Goal: Communication & Community: Participate in discussion

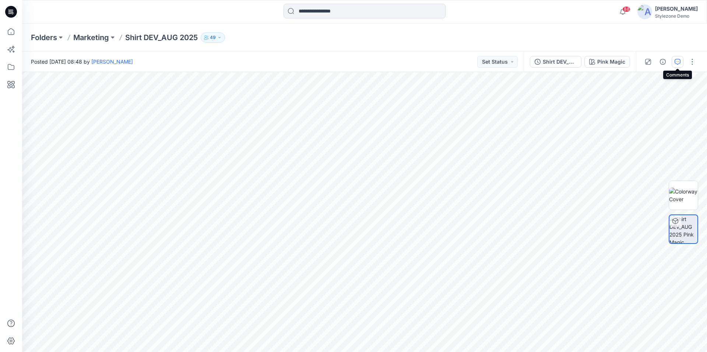
click at [677, 62] on icon "button" at bounding box center [678, 62] width 6 height 6
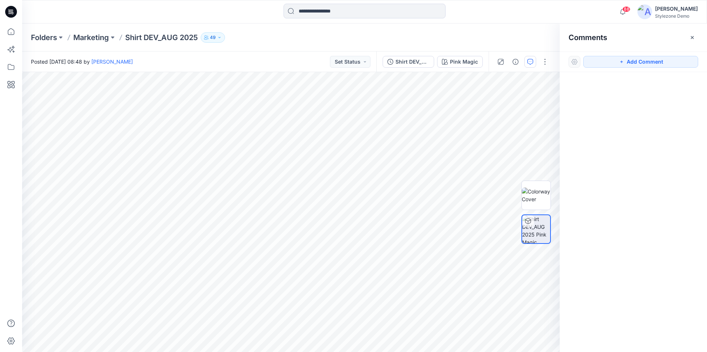
click at [677, 62] on button "Add Comment" at bounding box center [640, 62] width 115 height 12
click at [499, 177] on icon "button" at bounding box center [502, 179] width 6 height 6
click at [332, 149] on icon "Layer 1" at bounding box center [291, 212] width 538 height 280
click at [323, 165] on g at bounding box center [328, 155] width 11 height 17
click at [317, 175] on g at bounding box center [324, 161] width 19 height 29
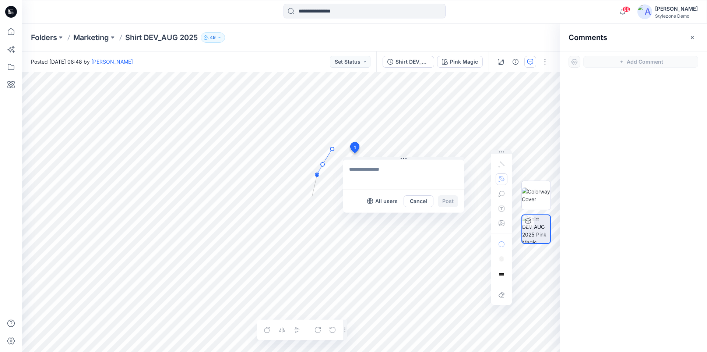
click at [312, 197] on g at bounding box center [323, 172] width 22 height 50
drag, startPoint x: 313, startPoint y: 227, endPoint x: 317, endPoint y: 243, distance: 16.3
click at [313, 227] on g at bounding box center [322, 187] width 24 height 81
click at [320, 260] on g at bounding box center [322, 203] width 24 height 113
click at [327, 292] on g at bounding box center [322, 219] width 24 height 145
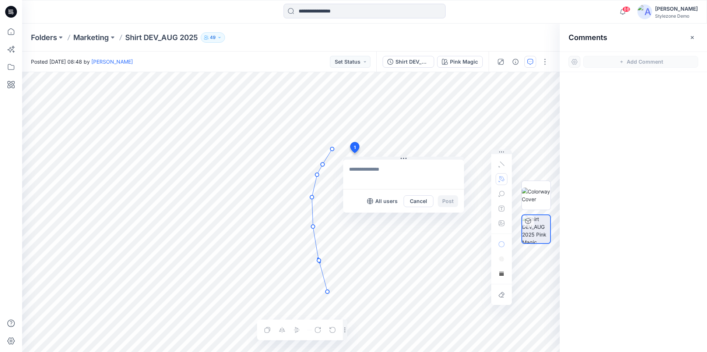
click at [327, 292] on circle at bounding box center [327, 292] width 4 height 4
click at [370, 172] on textarea at bounding box center [403, 174] width 121 height 29
type textarea "**********"
click at [446, 201] on button "Post" at bounding box center [448, 202] width 20 height 12
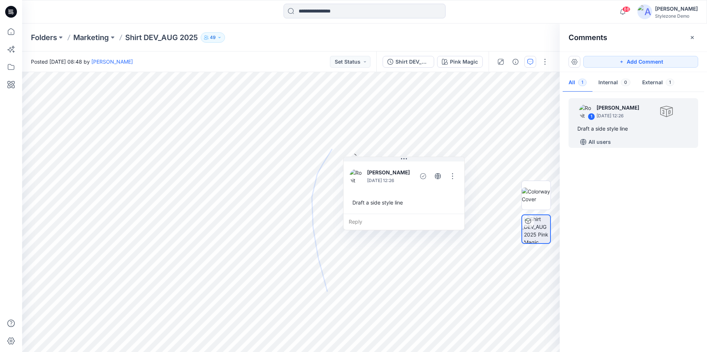
click at [651, 12] on img at bounding box center [644, 11] width 15 height 15
drag, startPoint x: 614, startPoint y: 121, endPoint x: 679, endPoint y: 120, distance: 64.4
click at [679, 120] on div "1 [PERSON_NAME] [DATE] 12:26" at bounding box center [633, 111] width 121 height 20
click at [450, 174] on button "button" at bounding box center [453, 176] width 12 height 12
click at [446, 210] on p "Delete thread" at bounding box center [454, 213] width 33 height 8
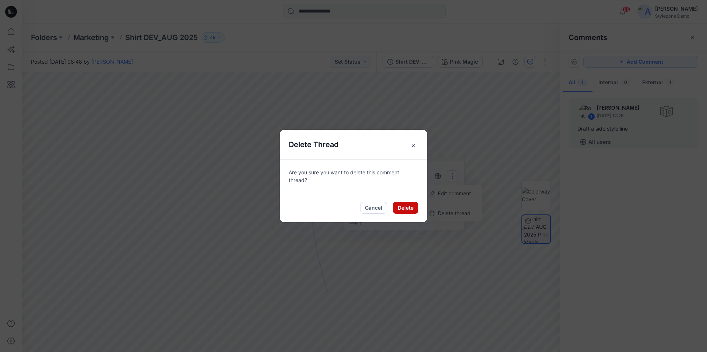
click at [407, 210] on button "Delete" at bounding box center [405, 208] width 25 height 12
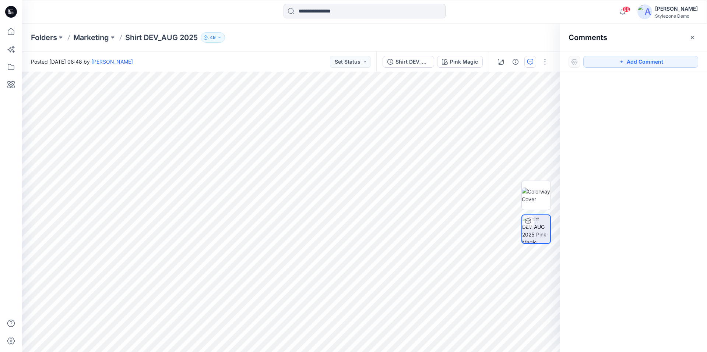
click at [672, 10] on div "[PERSON_NAME]" at bounding box center [676, 8] width 43 height 9
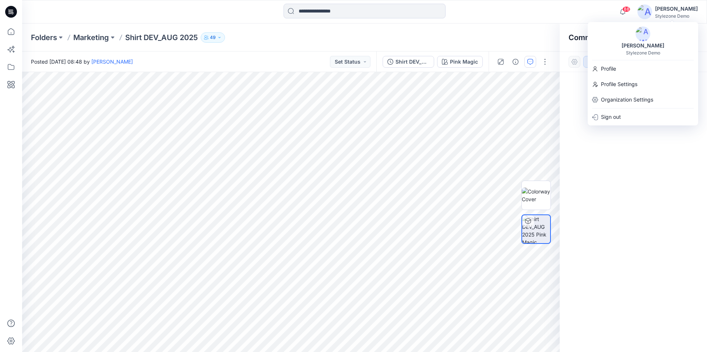
click at [646, 32] on img at bounding box center [642, 34] width 15 height 15
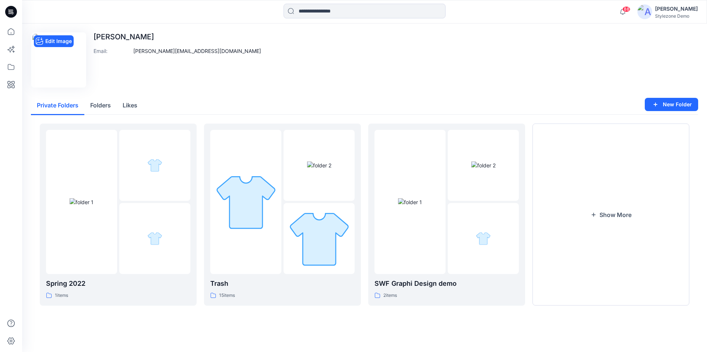
click at [67, 67] on img at bounding box center [58, 60] width 52 height 52
click at [57, 45] on button "Edit Image" at bounding box center [54, 41] width 40 height 12
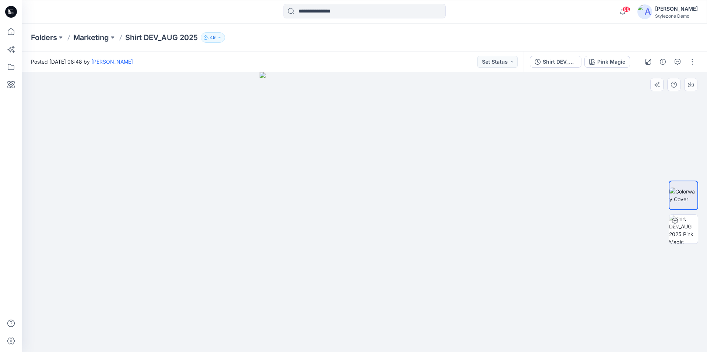
click at [576, 130] on div at bounding box center [364, 212] width 685 height 280
click at [675, 64] on icon "button" at bounding box center [678, 62] width 6 height 6
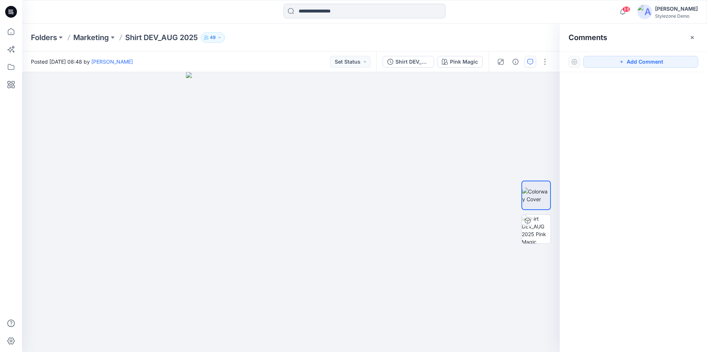
click at [675, 64] on button "Add Comment" at bounding box center [640, 62] width 115 height 12
click at [698, 39] on div "Comments" at bounding box center [633, 38] width 147 height 28
click at [694, 38] on icon "button" at bounding box center [692, 38] width 6 height 6
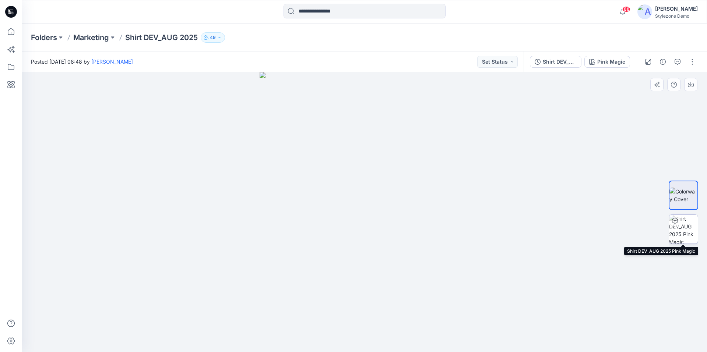
click at [685, 225] on img at bounding box center [683, 229] width 29 height 29
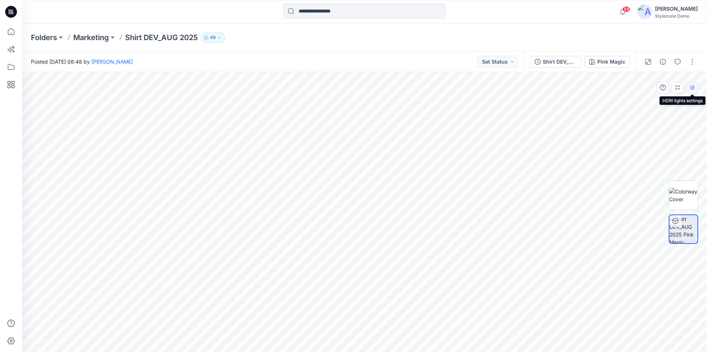
click at [690, 89] on icon "button" at bounding box center [692, 88] width 6 height 6
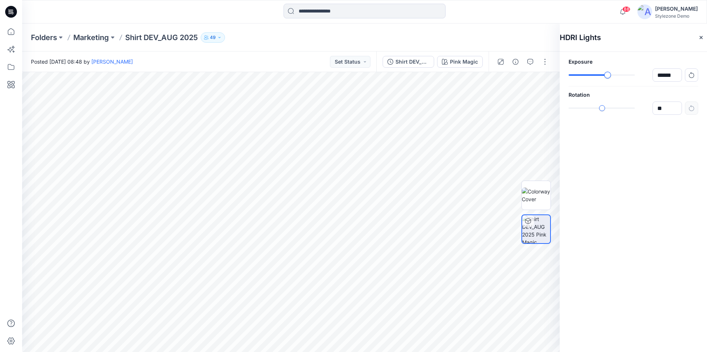
type input "******"
click at [608, 74] on div "slider-ex-1" at bounding box center [608, 75] width 7 height 7
type input "****"
click at [599, 108] on div "slider-ex-1" at bounding box center [599, 108] width 7 height 7
type input "****"
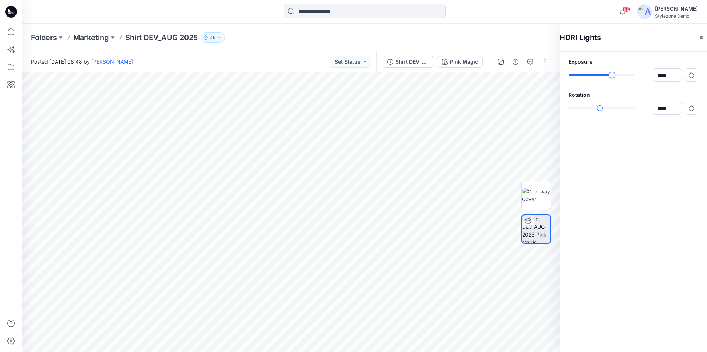
click at [612, 74] on div "slider-ex-1" at bounding box center [612, 75] width 7 height 7
type input "****"
click at [598, 107] on div "slider-ex-1" at bounding box center [598, 108] width 7 height 7
drag, startPoint x: 692, startPoint y: 39, endPoint x: 689, endPoint y: 47, distance: 8.9
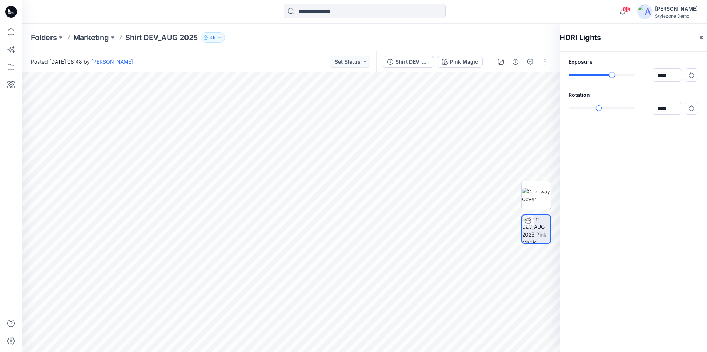
click at [698, 39] on icon "button" at bounding box center [701, 38] width 6 height 6
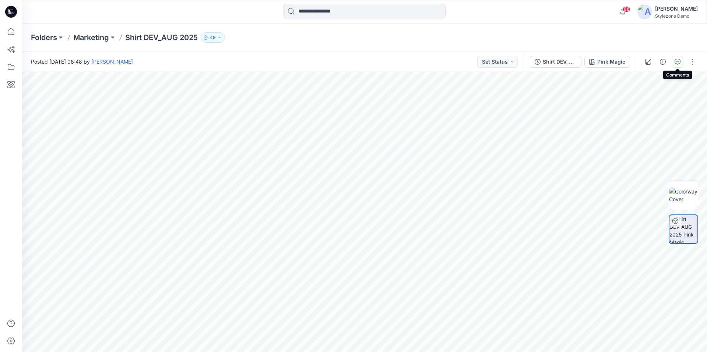
click at [677, 63] on icon "button" at bounding box center [678, 62] width 6 height 6
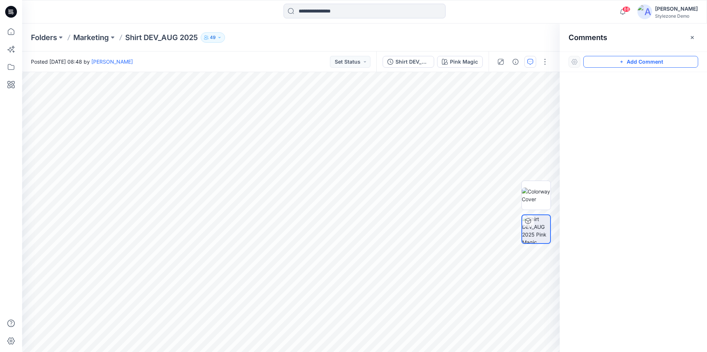
click at [635, 64] on button "Add Comment" at bounding box center [640, 62] width 115 height 12
click at [332, 163] on textarea at bounding box center [369, 177] width 121 height 29
drag, startPoint x: 355, startPoint y: 161, endPoint x: 398, endPoint y: 132, distance: 52.4
click at [398, 132] on button at bounding box center [412, 134] width 121 height 4
click at [503, 179] on icon "button" at bounding box center [501, 178] width 5 height 5
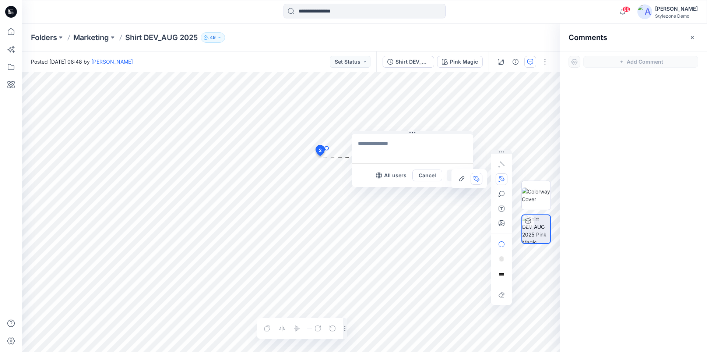
click at [327, 148] on icon "Layer 1" at bounding box center [291, 212] width 538 height 280
click at [316, 166] on g at bounding box center [321, 157] width 15 height 21
drag, startPoint x: 314, startPoint y: 189, endPoint x: 311, endPoint y: 198, distance: 9.6
click at [314, 189] on g at bounding box center [321, 168] width 15 height 42
click at [313, 226] on g at bounding box center [320, 187] width 16 height 80
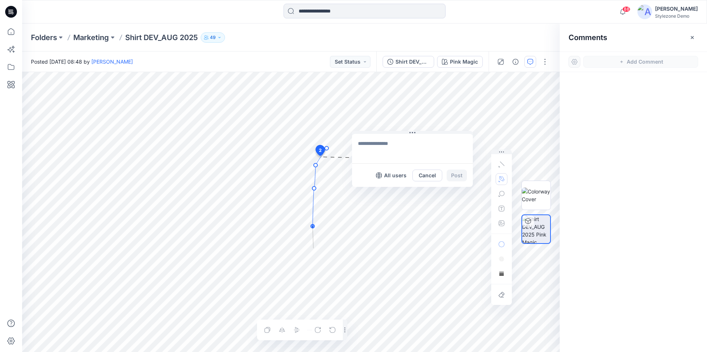
click at [313, 249] on g at bounding box center [320, 198] width 18 height 102
drag, startPoint x: 318, startPoint y: 283, endPoint x: 319, endPoint y: 288, distance: 4.6
click at [318, 283] on g at bounding box center [320, 215] width 18 height 137
click at [323, 297] on g at bounding box center [320, 223] width 18 height 152
click at [323, 298] on circle at bounding box center [323, 297] width 4 height 4
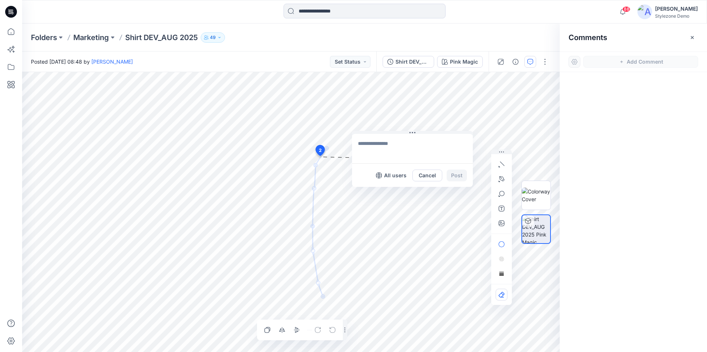
click at [365, 147] on textarea at bounding box center [412, 148] width 121 height 29
type textarea "**********"
click at [460, 177] on button "Post" at bounding box center [457, 176] width 20 height 12
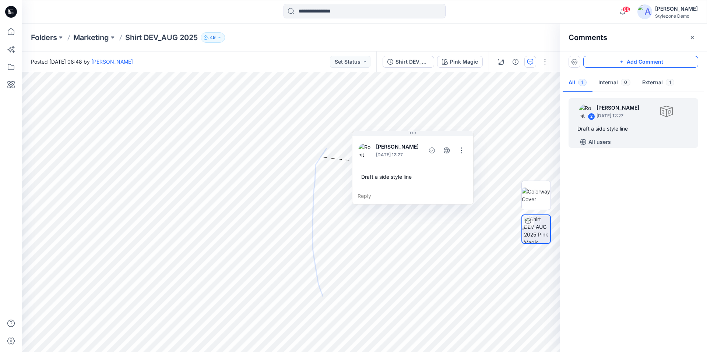
click at [620, 63] on icon "button" at bounding box center [622, 62] width 6 height 6
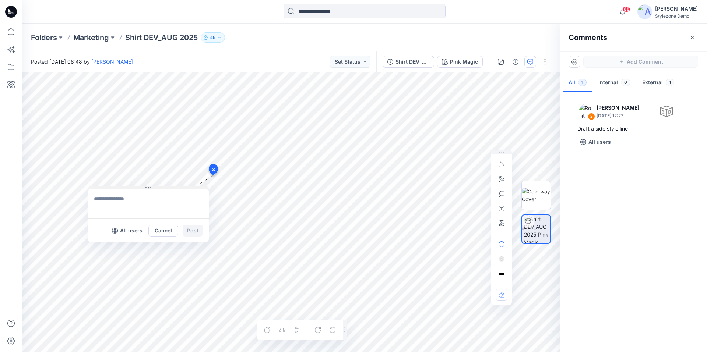
drag, startPoint x: 274, startPoint y: 182, endPoint x: 160, endPoint y: 189, distance: 114.0
click at [160, 189] on button at bounding box center [148, 188] width 121 height 4
click at [503, 177] on icon "button" at bounding box center [501, 178] width 5 height 5
click at [252, 216] on icon "Layer 1" at bounding box center [291, 212] width 538 height 280
click at [265, 214] on g at bounding box center [257, 216] width 15 height 4
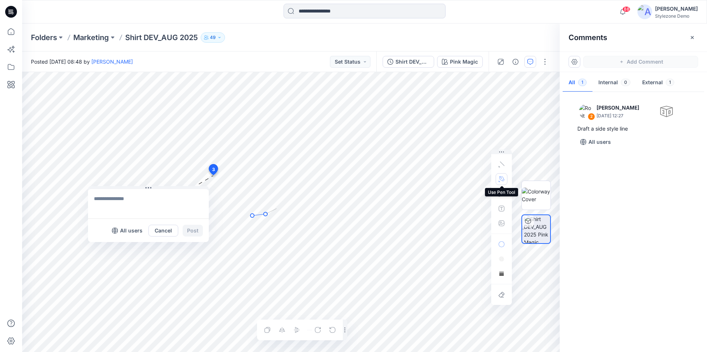
click at [277, 209] on g at bounding box center [263, 213] width 26 height 9
click at [289, 202] on g at bounding box center [270, 209] width 40 height 18
click at [294, 202] on g at bounding box center [271, 209] width 43 height 18
click at [307, 207] on g at bounding box center [279, 209] width 59 height 18
click at [317, 216] on g at bounding box center [283, 209] width 66 height 18
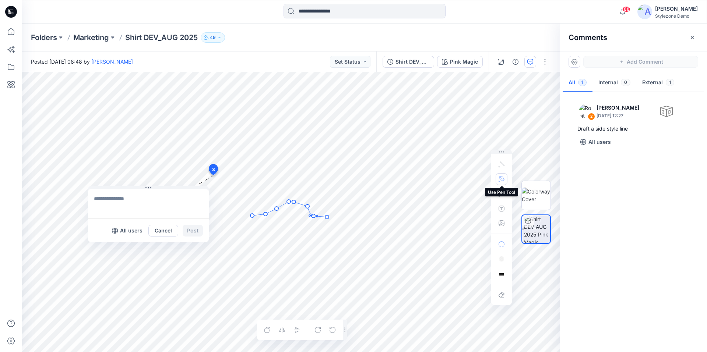
click at [327, 217] on g at bounding box center [289, 209] width 78 height 19
click at [327, 218] on circle at bounding box center [327, 217] width 4 height 4
click at [308, 207] on circle at bounding box center [307, 205] width 1 height 1
drag, startPoint x: 308, startPoint y: 205, endPoint x: 311, endPoint y: 209, distance: 4.4
click at [311, 210] on circle at bounding box center [310, 210] width 1 height 1
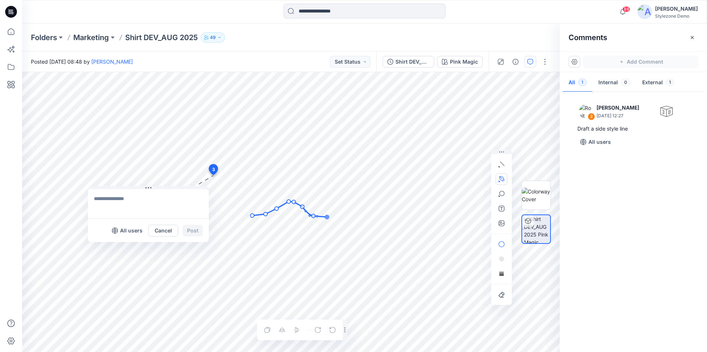
drag, startPoint x: 307, startPoint y: 206, endPoint x: 302, endPoint y: 207, distance: 5.2
click at [302, 207] on circle at bounding box center [302, 207] width 4 height 4
click at [295, 203] on circle at bounding box center [296, 203] width 4 height 4
drag, startPoint x: 288, startPoint y: 202, endPoint x: 293, endPoint y: 210, distance: 9.6
click at [284, 203] on circle at bounding box center [285, 203] width 4 height 4
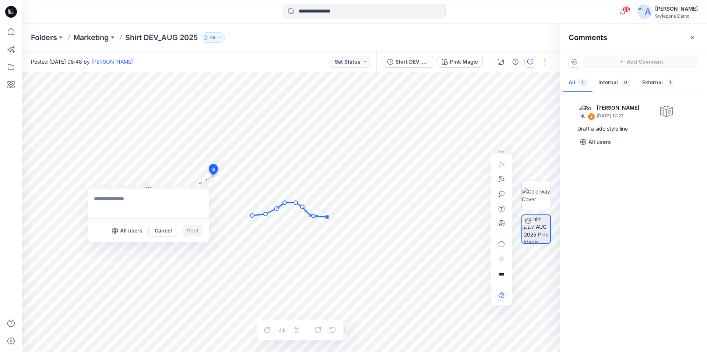
click at [116, 201] on textarea at bounding box center [148, 203] width 121 height 29
type textarea "**********"
click at [189, 232] on button "Post" at bounding box center [193, 231] width 20 height 12
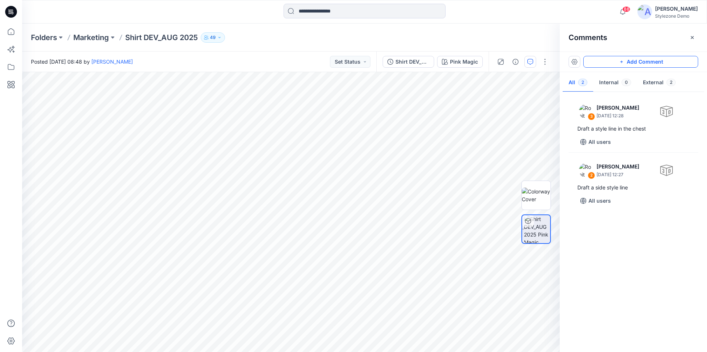
click at [632, 62] on button "Add Comment" at bounding box center [640, 62] width 115 height 12
click at [504, 194] on icon "button" at bounding box center [502, 194] width 6 height 6
drag, startPoint x: 370, startPoint y: 112, endPoint x: 411, endPoint y: 91, distance: 45.6
click at [411, 91] on button at bounding box center [441, 92] width 121 height 4
click at [403, 102] on textarea at bounding box center [441, 107] width 121 height 29
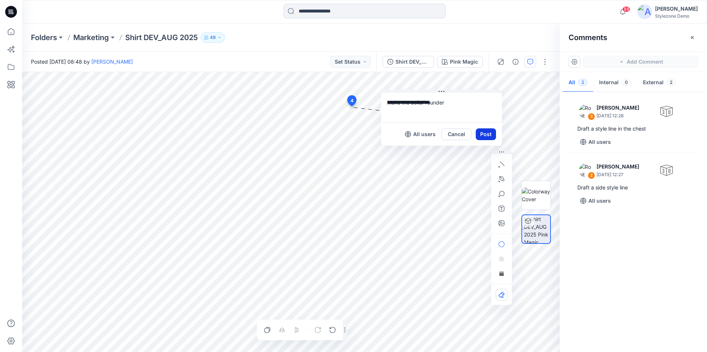
type textarea "**********"
click at [490, 137] on button "Post" at bounding box center [486, 134] width 20 height 12
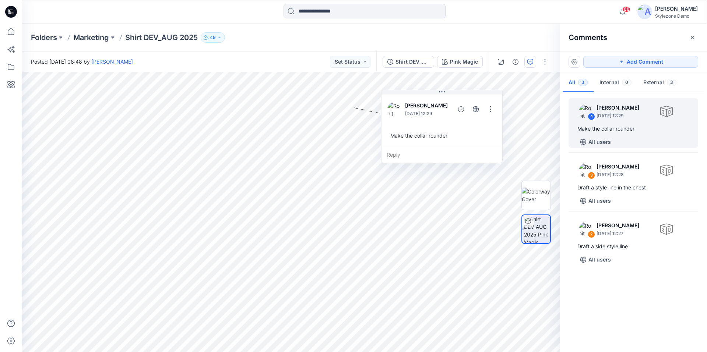
click at [525, 127] on div at bounding box center [535, 212] width 29 height 184
click at [637, 289] on div "4 [PERSON_NAME] [DATE] 12:29 Make the collar rounder All users 3 [PERSON_NAME] …" at bounding box center [633, 220] width 147 height 253
click at [545, 292] on div at bounding box center [535, 212] width 29 height 184
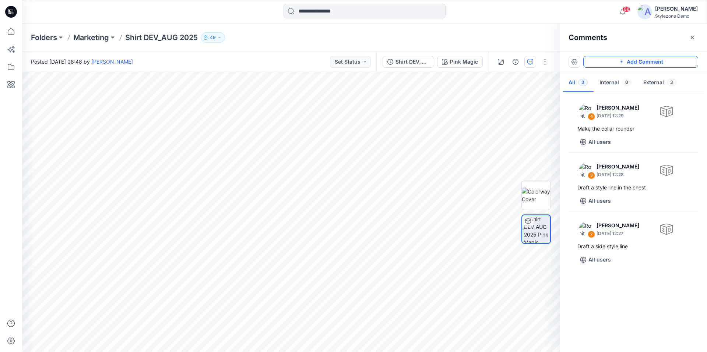
click at [648, 63] on button "Add Comment" at bounding box center [640, 62] width 115 height 12
type textarea "**********"
click at [496, 157] on button "Post" at bounding box center [492, 161] width 20 height 12
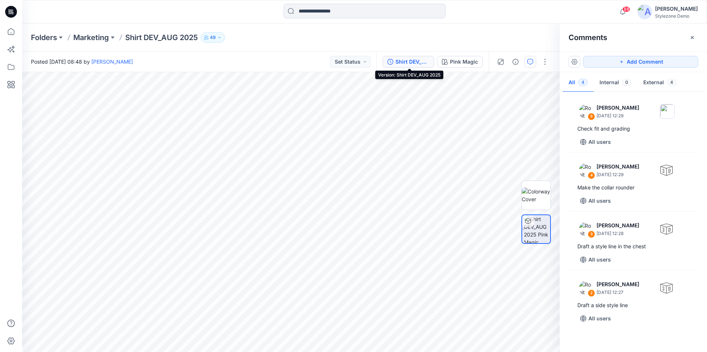
click at [410, 65] on div "Shirt DEV_AUG 2025" at bounding box center [412, 62] width 34 height 8
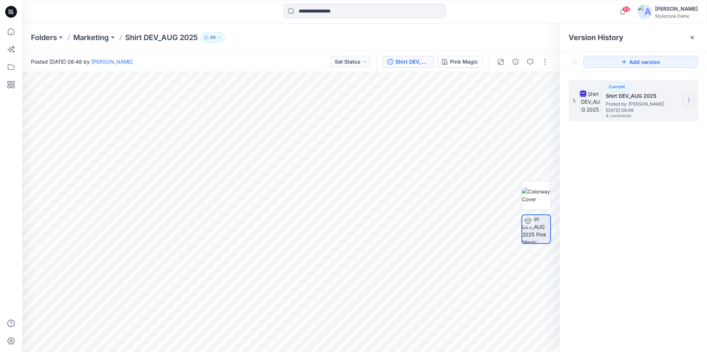
click at [686, 102] on icon at bounding box center [689, 100] width 6 height 6
